Goal: Task Accomplishment & Management: Complete application form

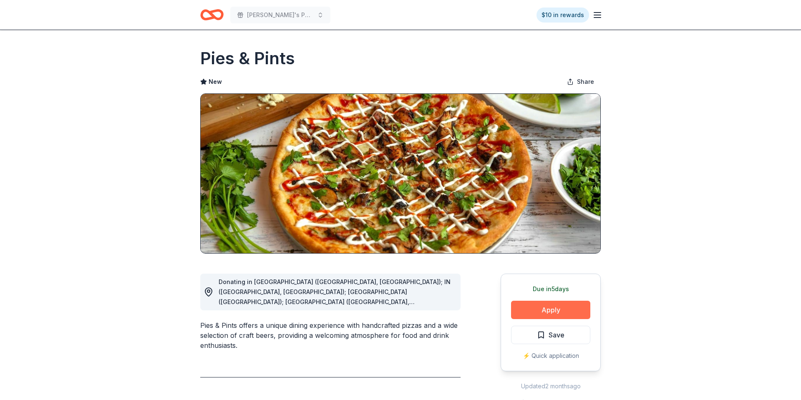
click at [556, 309] on button "Apply" at bounding box center [550, 310] width 79 height 18
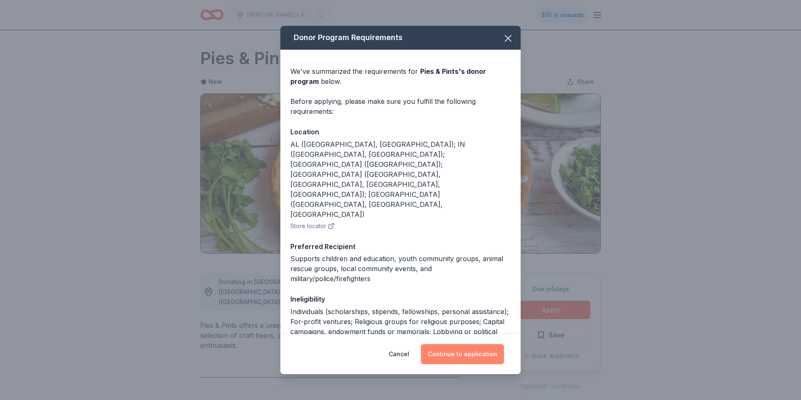
click at [479, 360] on button "Continue to application" at bounding box center [462, 354] width 83 height 20
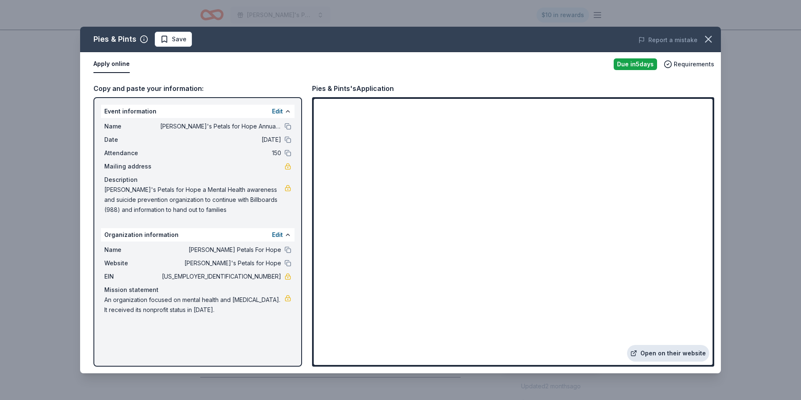
click at [671, 351] on link "Open on their website" at bounding box center [668, 353] width 82 height 17
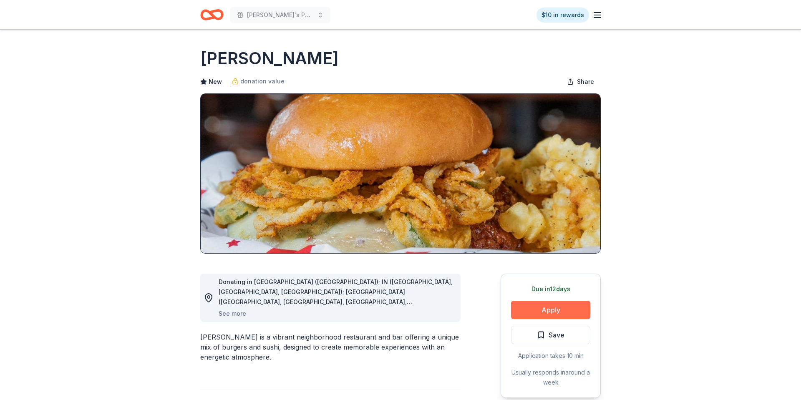
click at [536, 314] on button "Apply" at bounding box center [550, 310] width 79 height 18
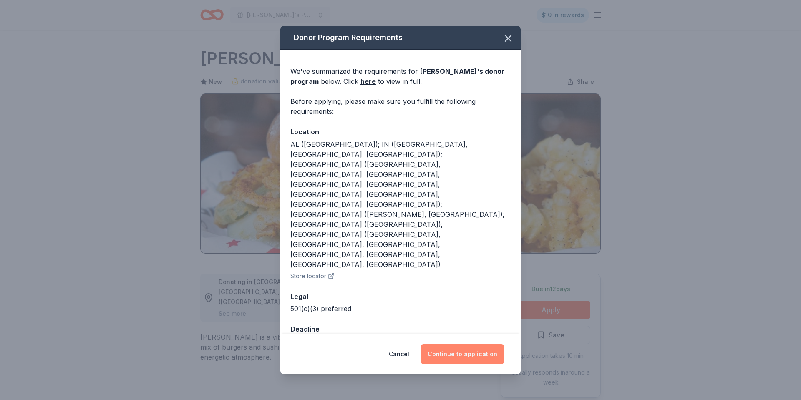
click at [459, 320] on button "Continue to application" at bounding box center [462, 354] width 83 height 20
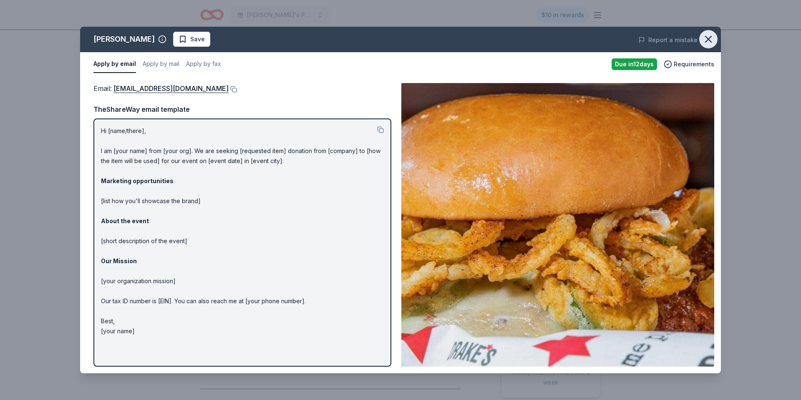
click at [641, 38] on icon "button" at bounding box center [709, 39] width 12 height 12
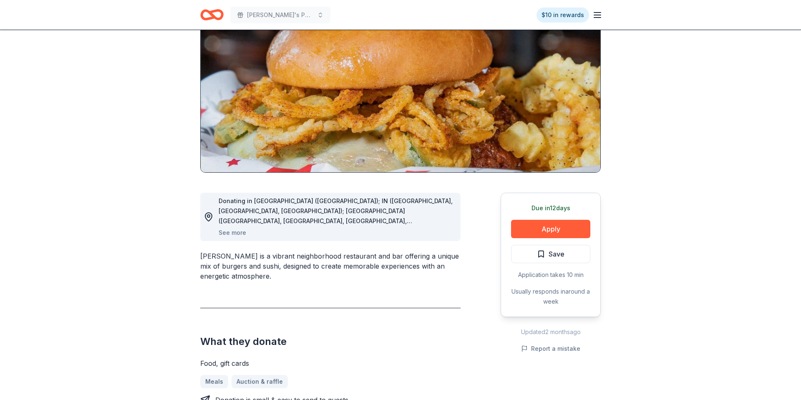
scroll to position [87, 0]
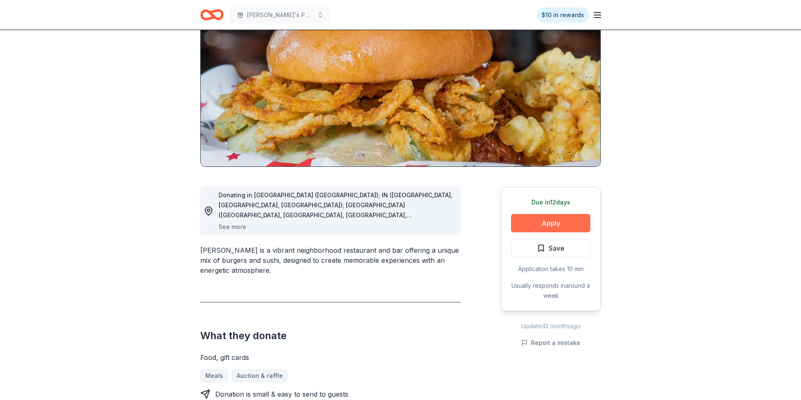
click at [553, 222] on button "Apply" at bounding box center [550, 223] width 79 height 18
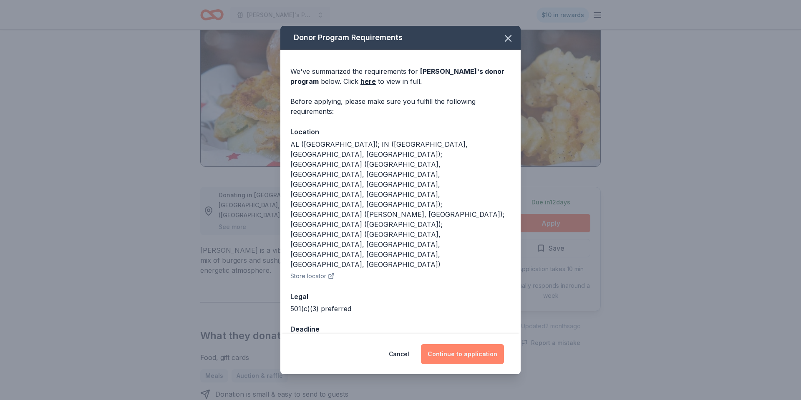
click at [464, 320] on button "Continue to application" at bounding box center [462, 354] width 83 height 20
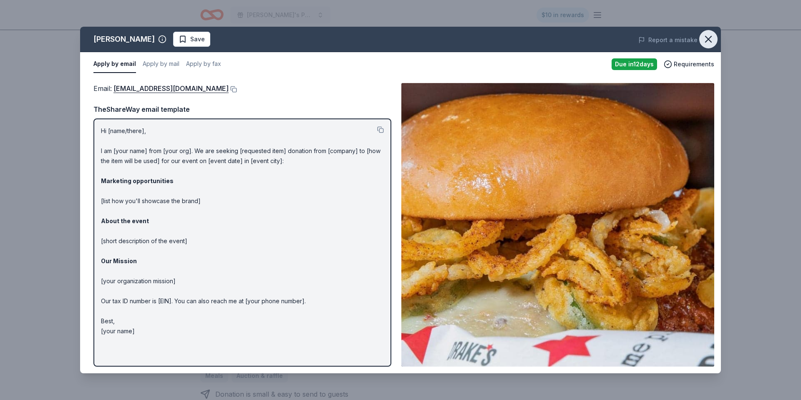
click at [641, 41] on icon "button" at bounding box center [709, 39] width 12 height 12
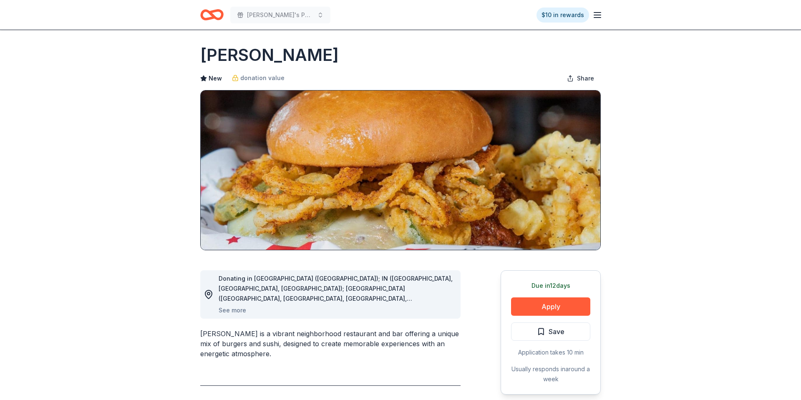
scroll to position [0, 0]
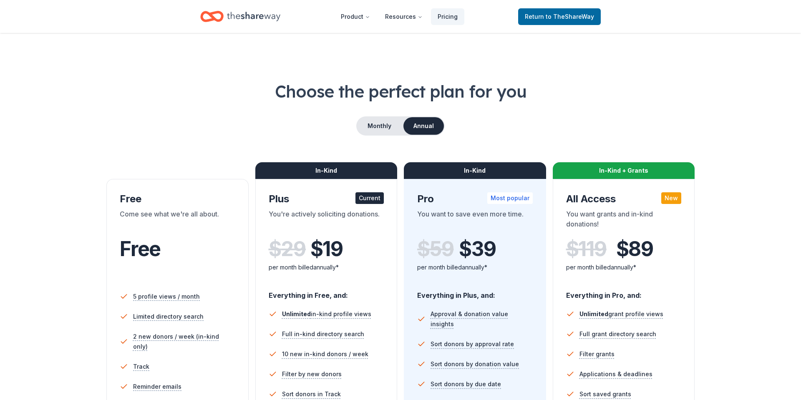
click at [246, 16] on icon "Home" at bounding box center [253, 16] width 53 height 9
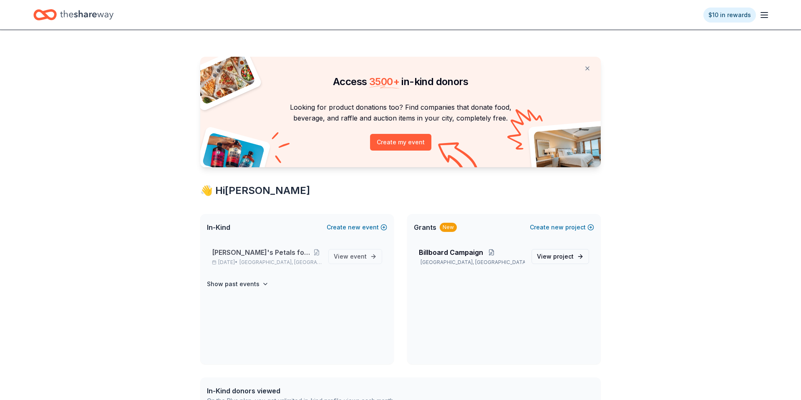
click at [235, 255] on span "[PERSON_NAME]'s Petals for Hope Annual Event" at bounding box center [261, 252] width 99 height 10
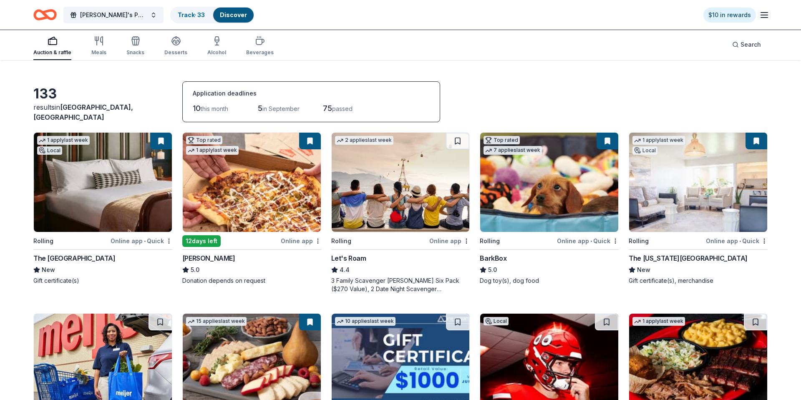
scroll to position [32, 0]
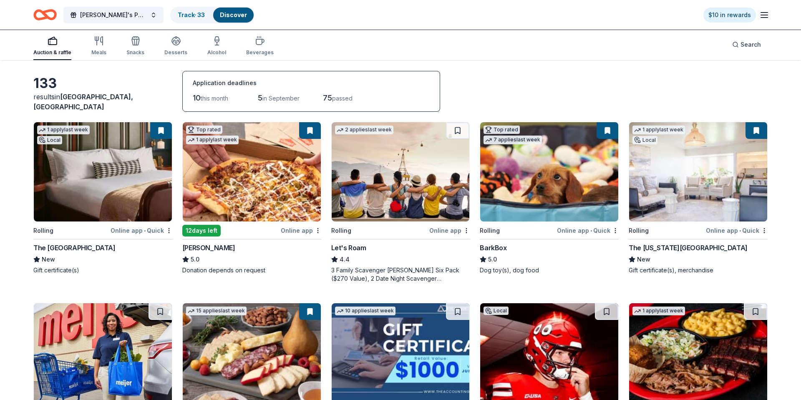
click at [215, 97] on span "this month" at bounding box center [215, 98] width 28 height 7
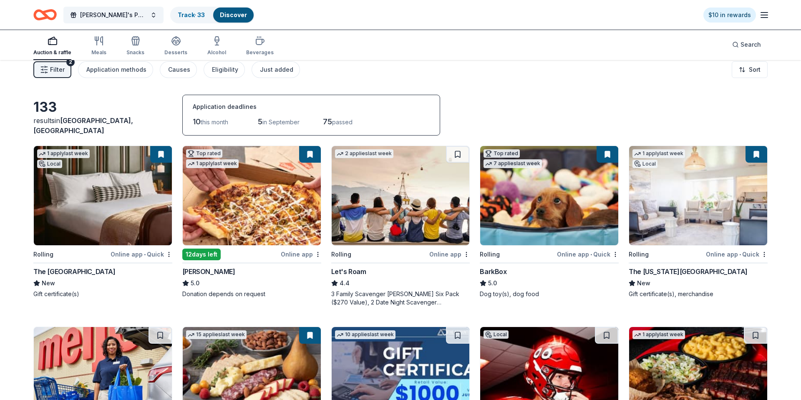
scroll to position [0, 0]
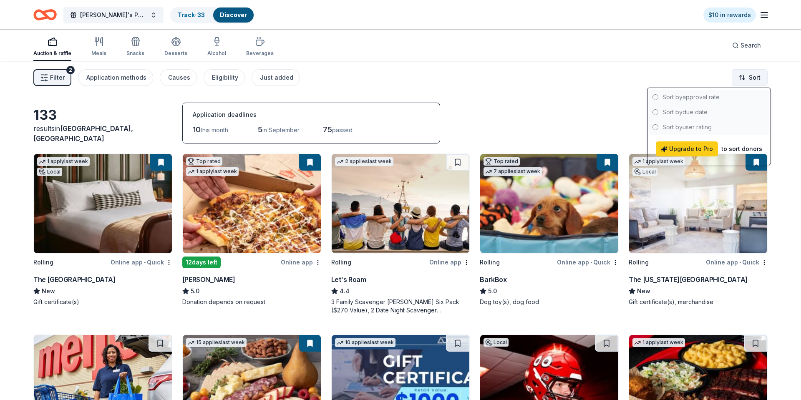
click at [641, 76] on html "Got it [PERSON_NAME]'s Petals for Hope Annual Event Track · 33 Discover $10 in …" at bounding box center [400, 200] width 801 height 400
click at [610, 110] on html "Got it [PERSON_NAME]'s Petals for Hope Annual Event Track · 33 Discover $10 in …" at bounding box center [400, 200] width 801 height 400
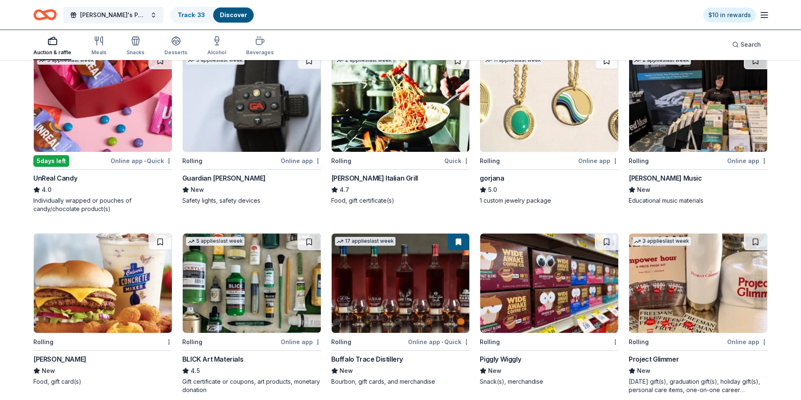
scroll to position [1249, 0]
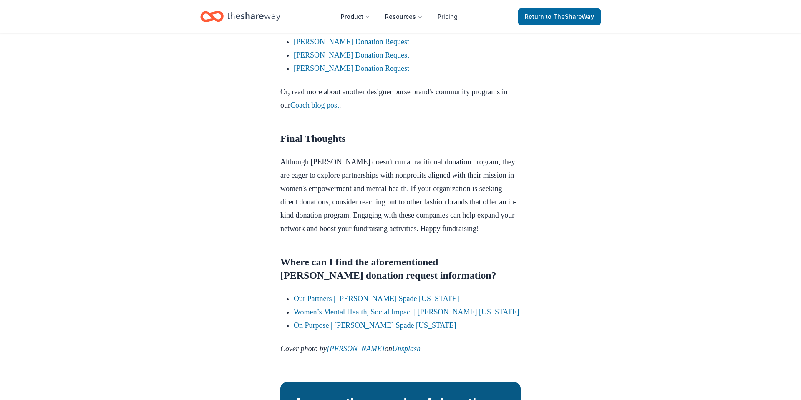
scroll to position [934, 0]
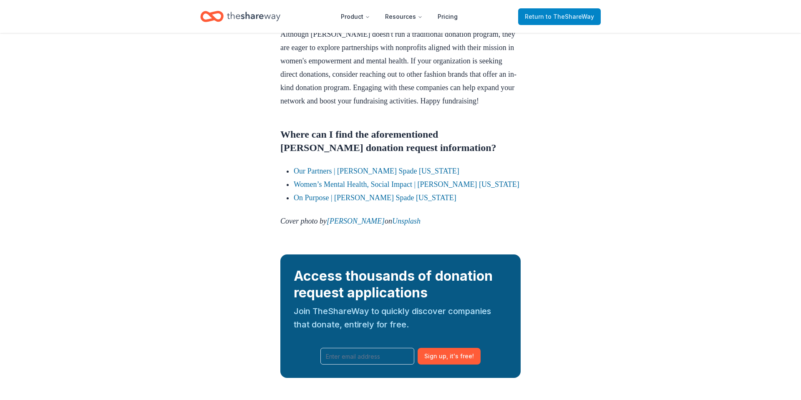
click at [549, 13] on span "to TheShareWay" at bounding box center [570, 16] width 48 height 7
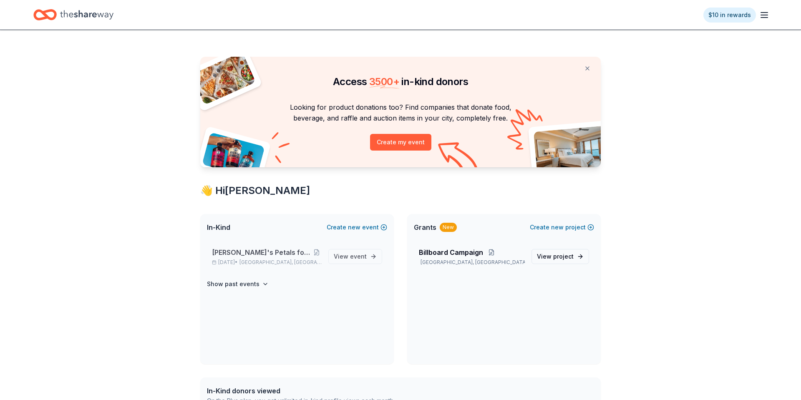
click at [247, 251] on span "[PERSON_NAME]'s Petals for Hope Annual Event" at bounding box center [261, 252] width 99 height 10
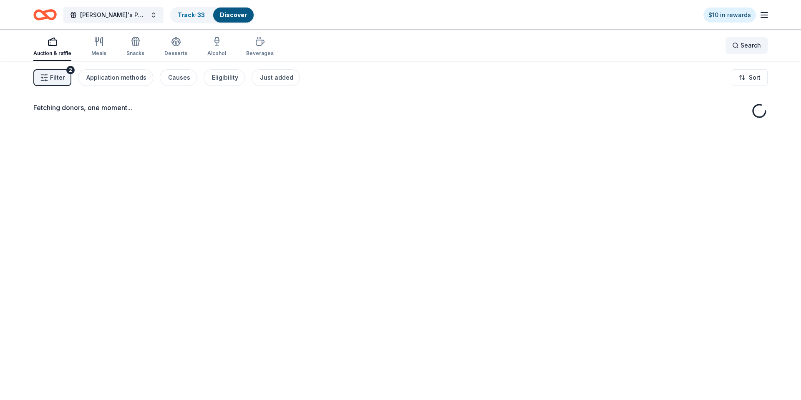
click at [734, 46] on div "Search" at bounding box center [746, 45] width 29 height 10
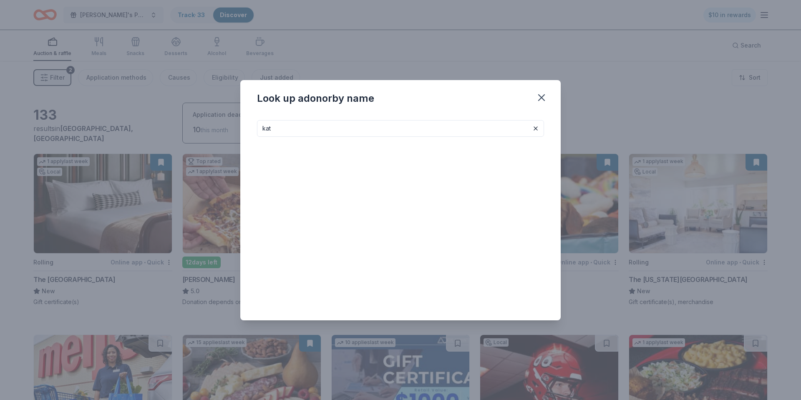
type input "kate"
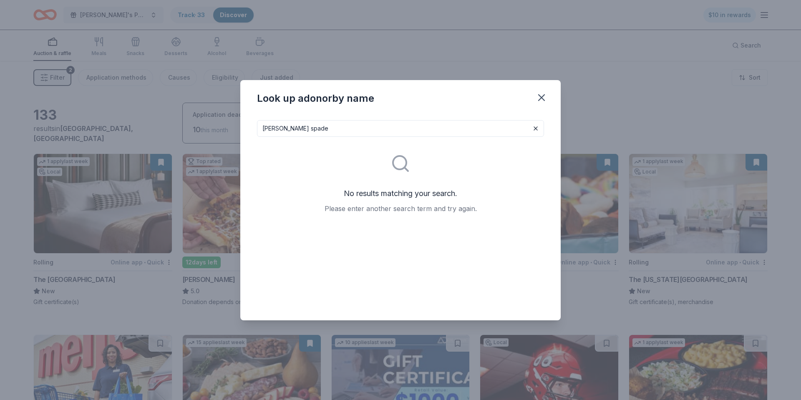
click at [412, 133] on input "Kate spade" at bounding box center [400, 128] width 287 height 17
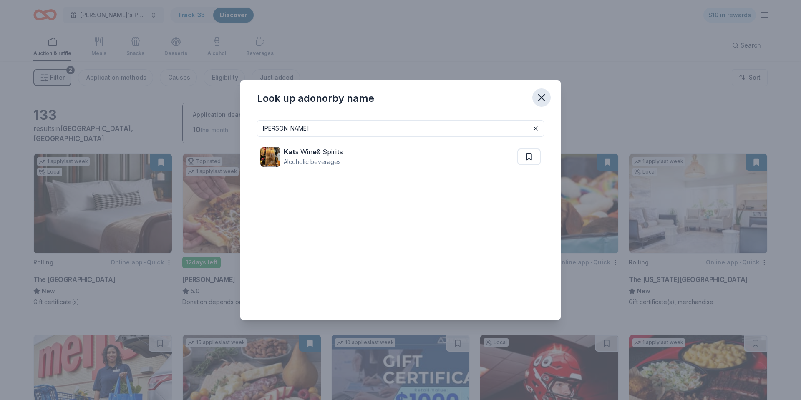
type input "Kate"
click at [543, 96] on icon "button" at bounding box center [542, 98] width 6 height 6
